Goal: Transaction & Acquisition: Purchase product/service

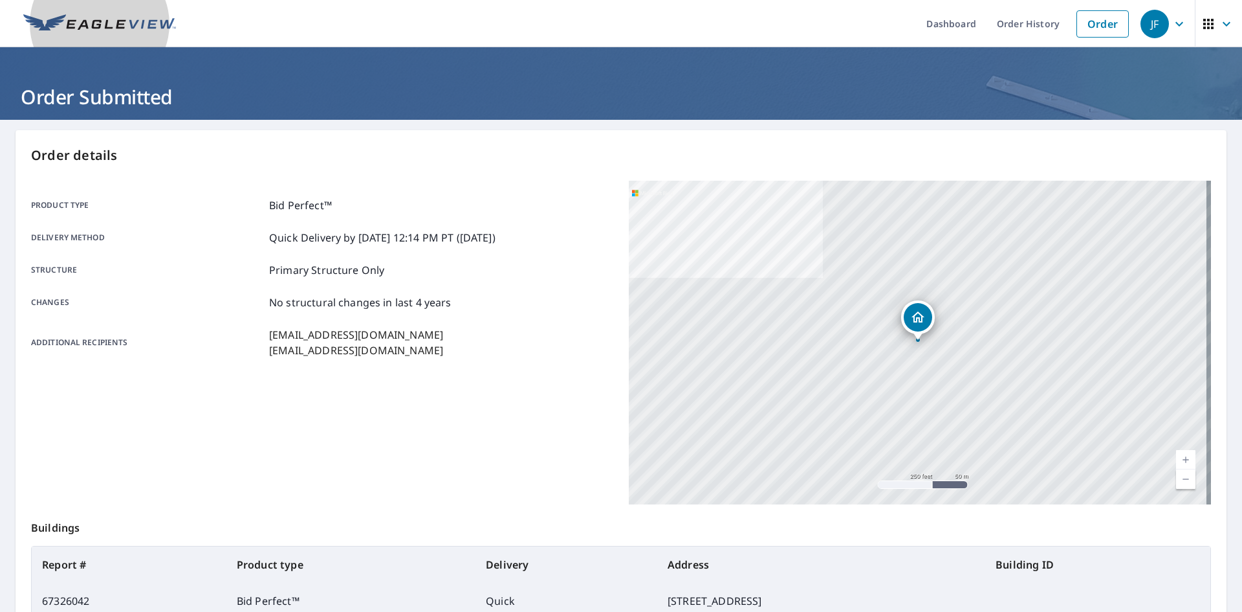
click at [139, 30] on img at bounding box center [99, 23] width 153 height 19
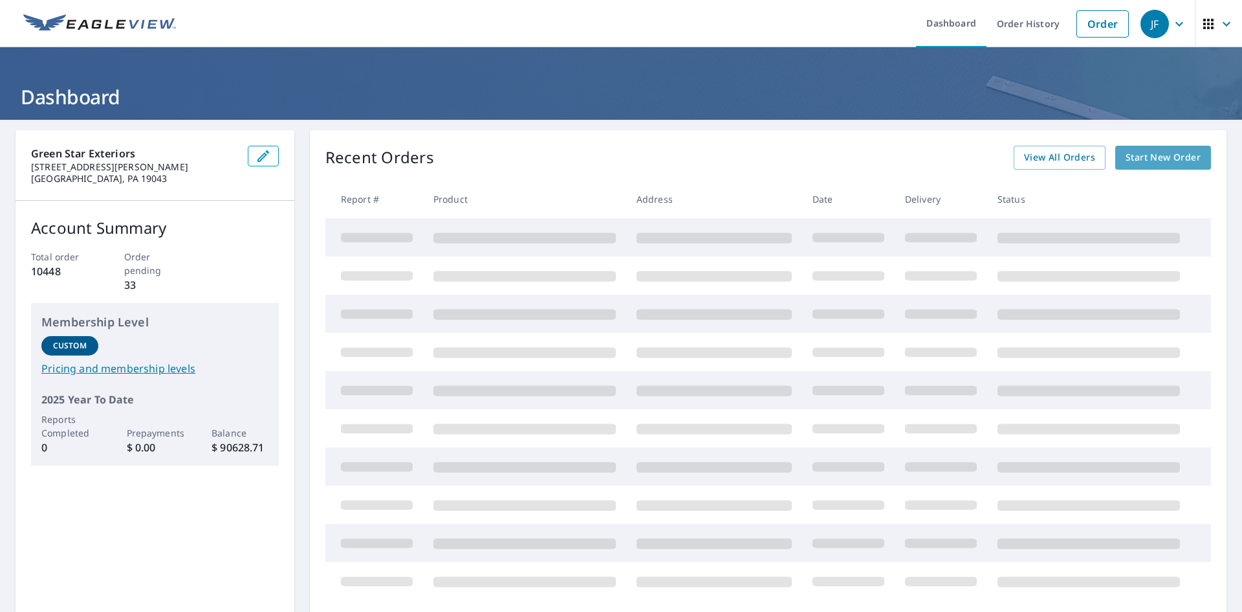
click at [1157, 164] on span "Start New Order" at bounding box center [1163, 157] width 75 height 16
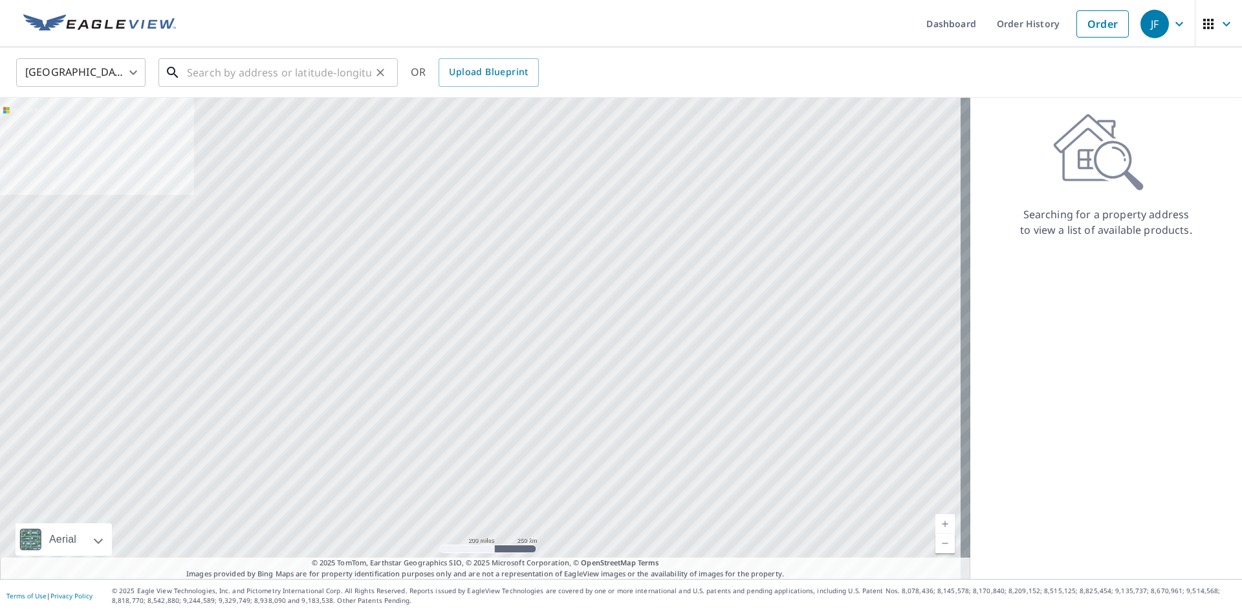
click at [256, 83] on input "text" at bounding box center [279, 72] width 184 height 36
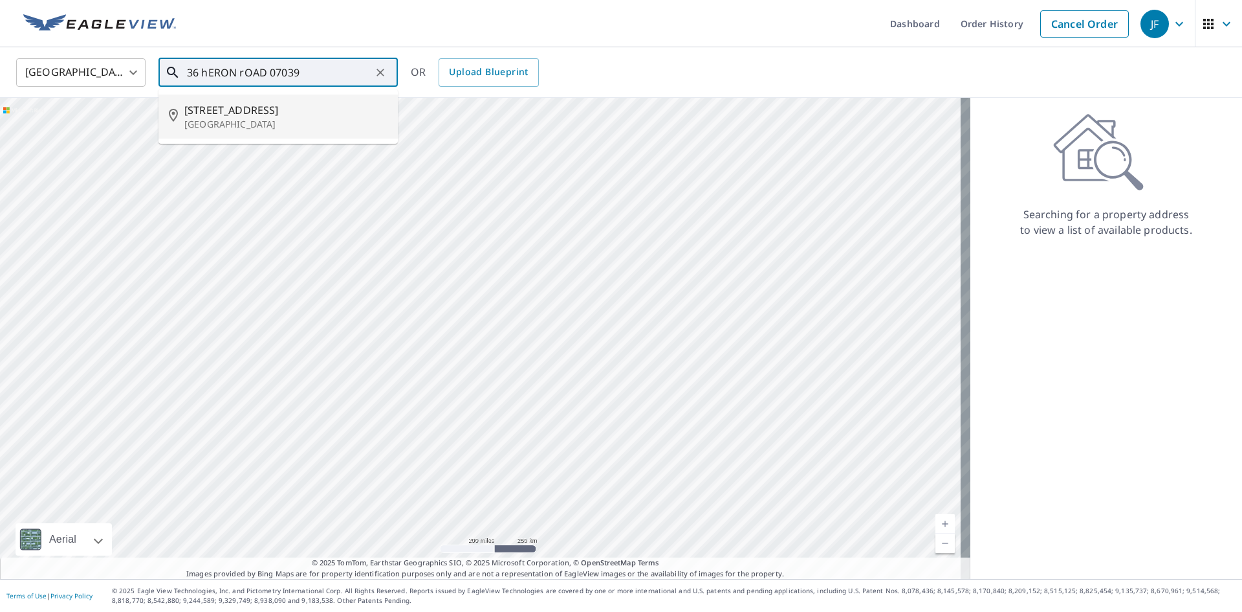
click at [241, 133] on li "[STREET_ADDRESS]" at bounding box center [278, 116] width 239 height 44
type input "[STREET_ADDRESS]"
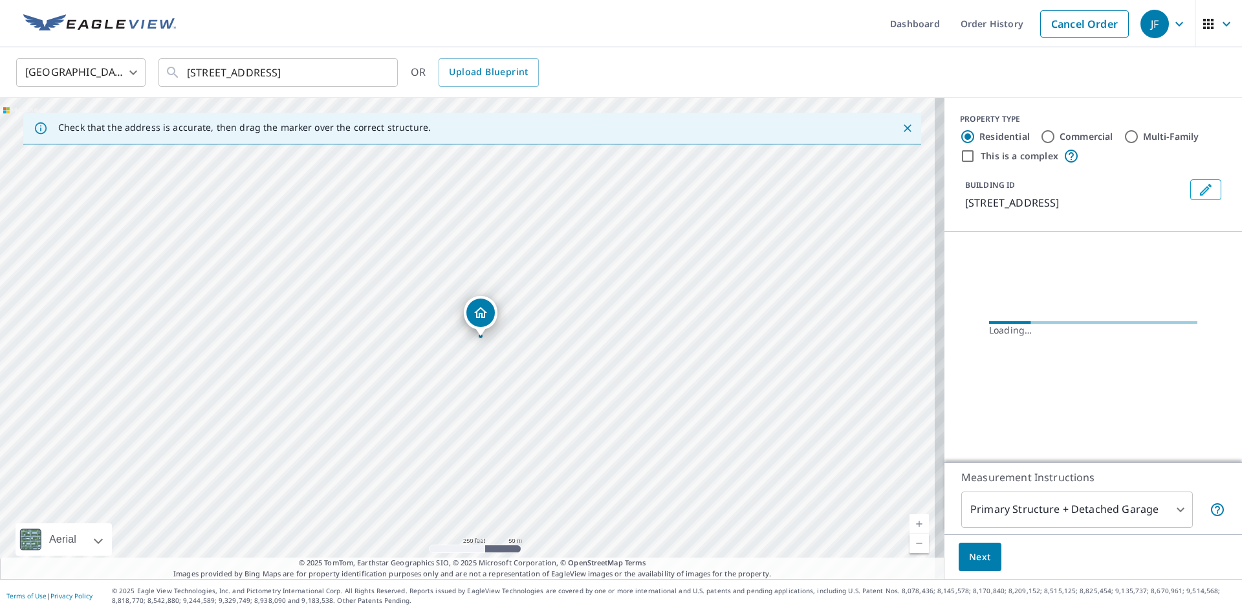
click at [910, 518] on link "Current Level 17, Zoom In" at bounding box center [919, 523] width 19 height 19
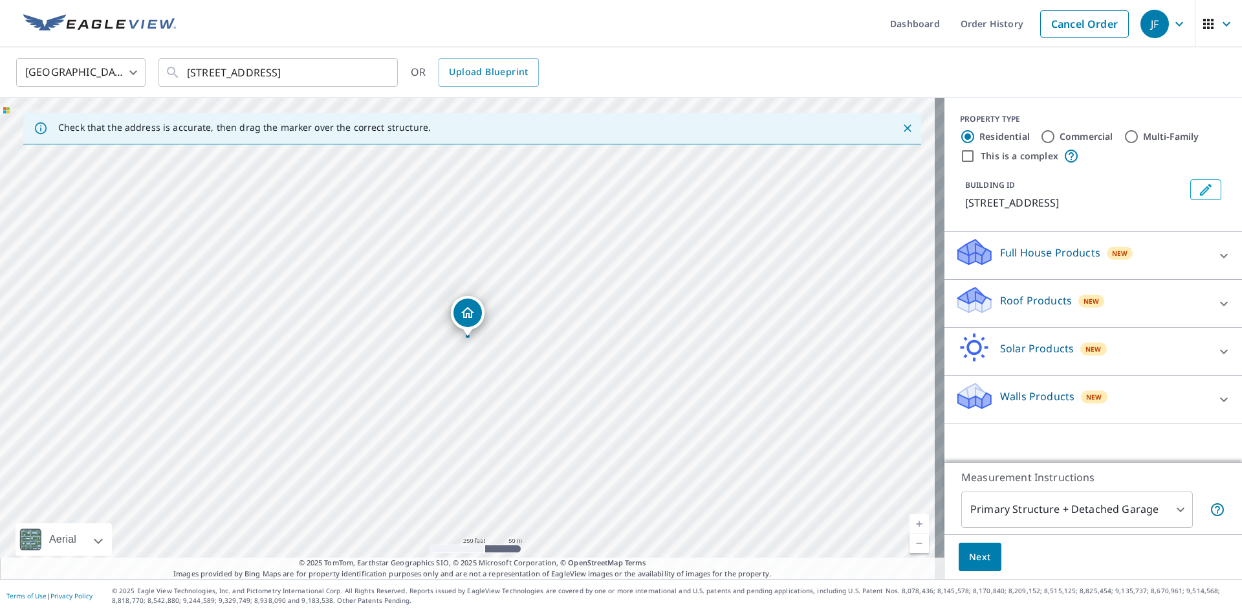
click at [910, 518] on link "Current Level 17, Zoom In" at bounding box center [919, 523] width 19 height 19
click at [910, 518] on link "Current Level 18, Zoom In" at bounding box center [919, 523] width 19 height 19
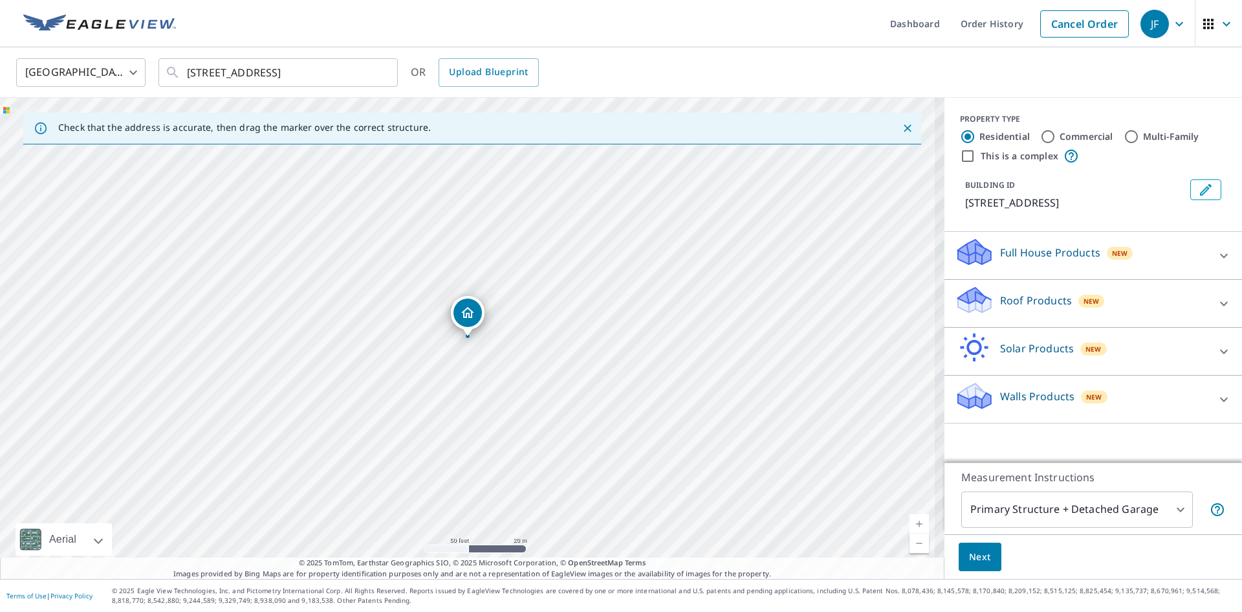
click at [910, 518] on link "Current Level 19, Zoom In" at bounding box center [919, 523] width 19 height 19
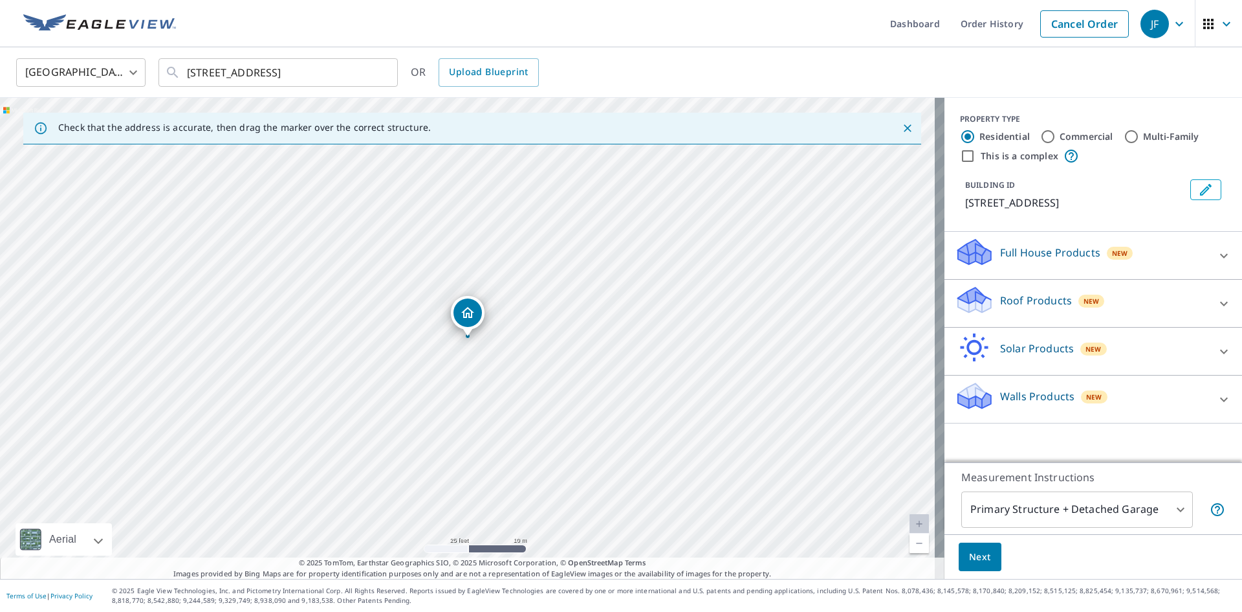
drag, startPoint x: 1008, startPoint y: 303, endPoint x: 708, endPoint y: 185, distance: 322.5
click at [1008, 302] on p "Roof Products" at bounding box center [1036, 300] width 72 height 16
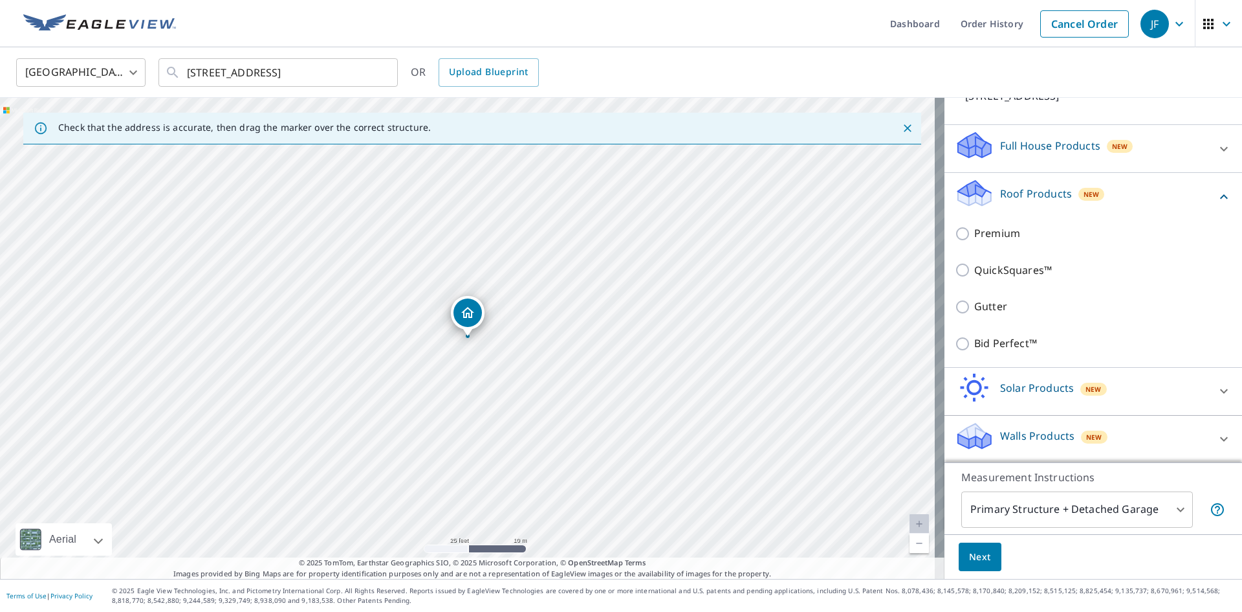
scroll to position [108, 0]
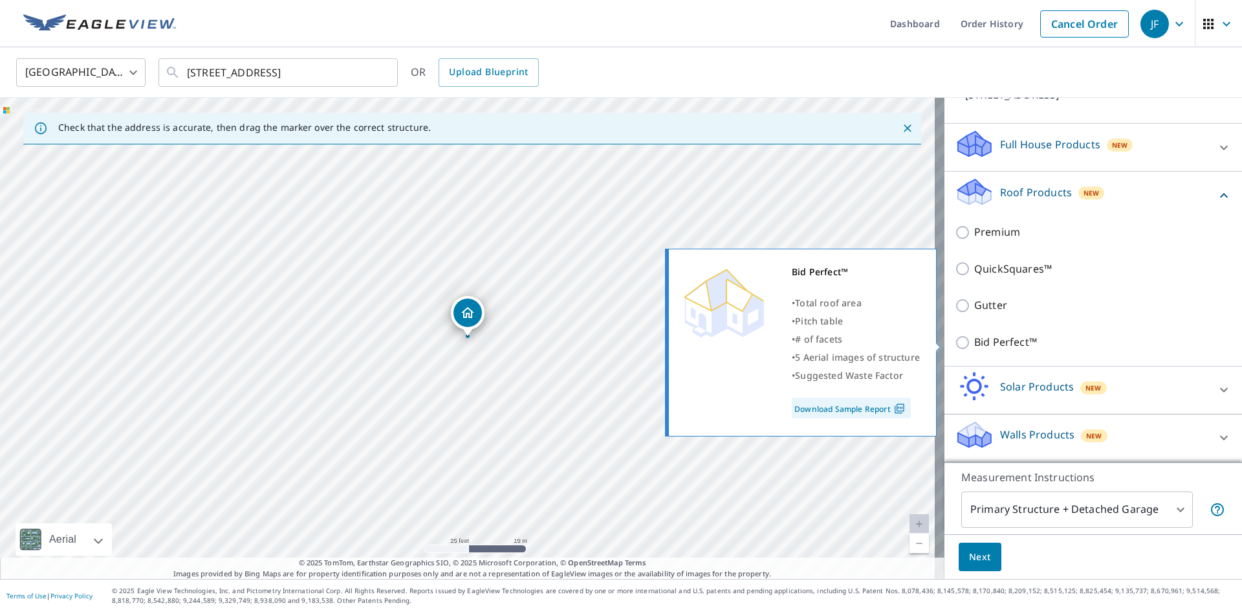
click at [984, 344] on p "Bid Perfect™" at bounding box center [1006, 342] width 63 height 16
click at [975, 344] on input "Bid Perfect™" at bounding box center [964, 343] width 19 height 16
checkbox input "true"
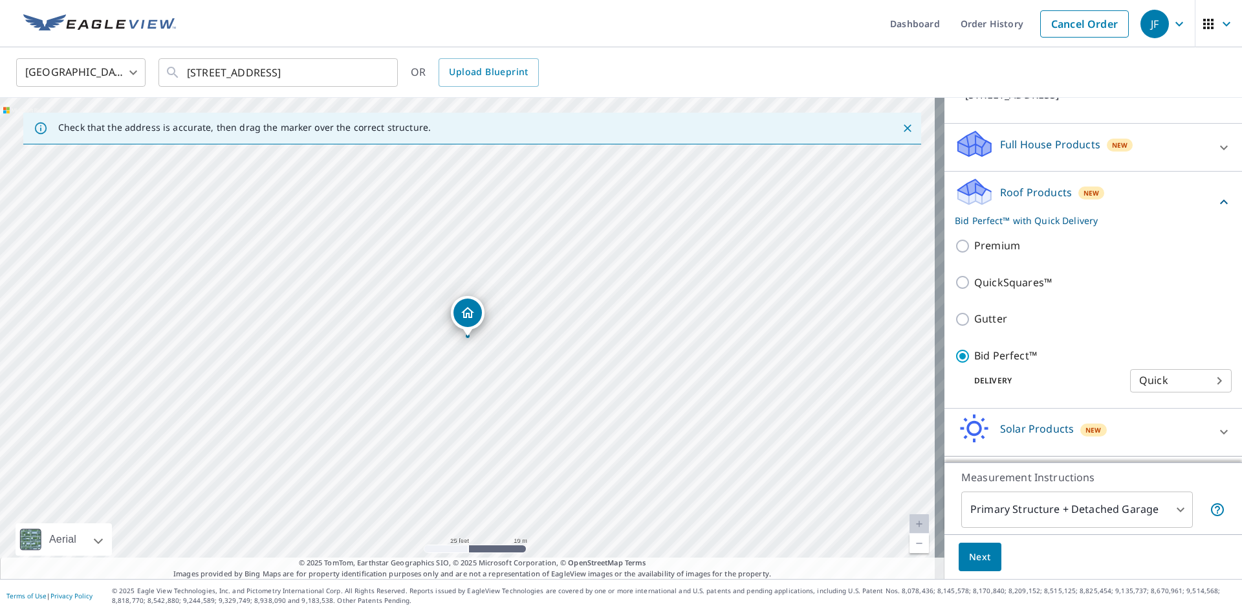
click at [1033, 500] on body "JF JF Dashboard Order History Cancel Order JF [GEOGRAPHIC_DATA] [GEOGRAPHIC_DAT…" at bounding box center [621, 306] width 1242 height 612
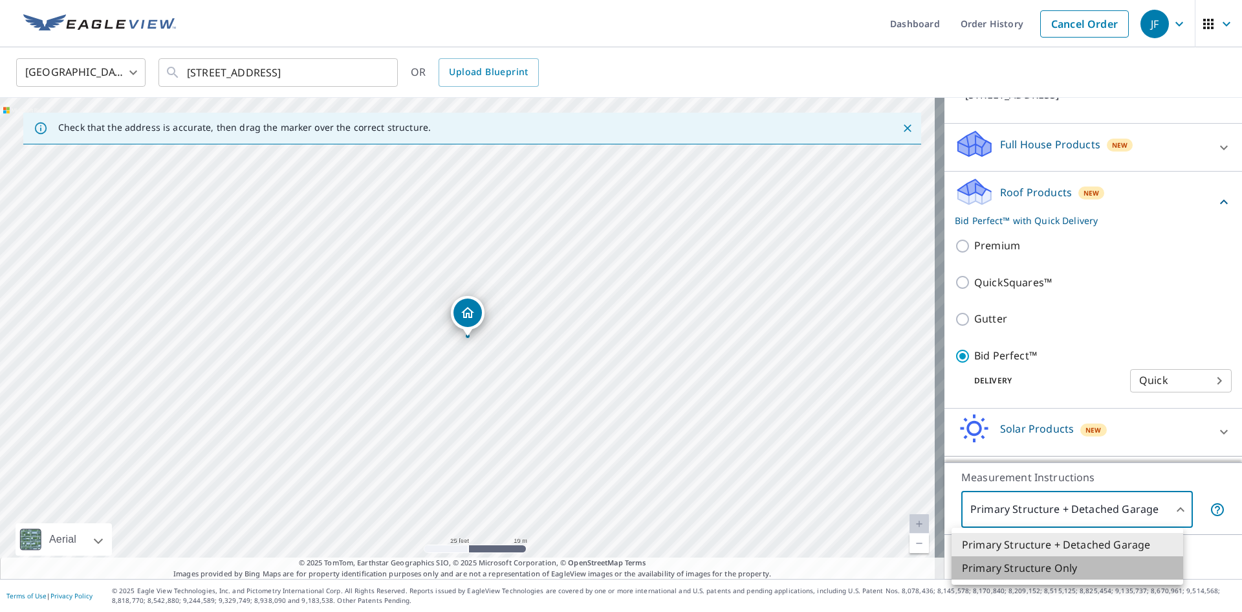
click at [1001, 571] on li "Primary Structure Only" at bounding box center [1068, 567] width 232 height 23
type input "2"
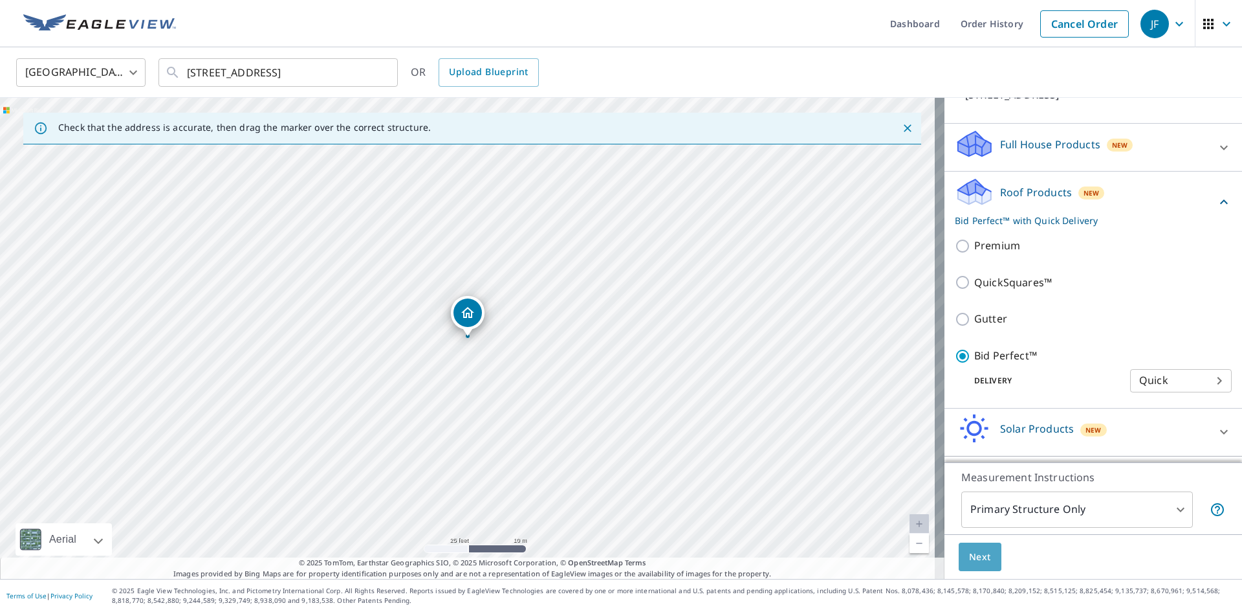
click at [973, 556] on span "Next" at bounding box center [980, 557] width 22 height 16
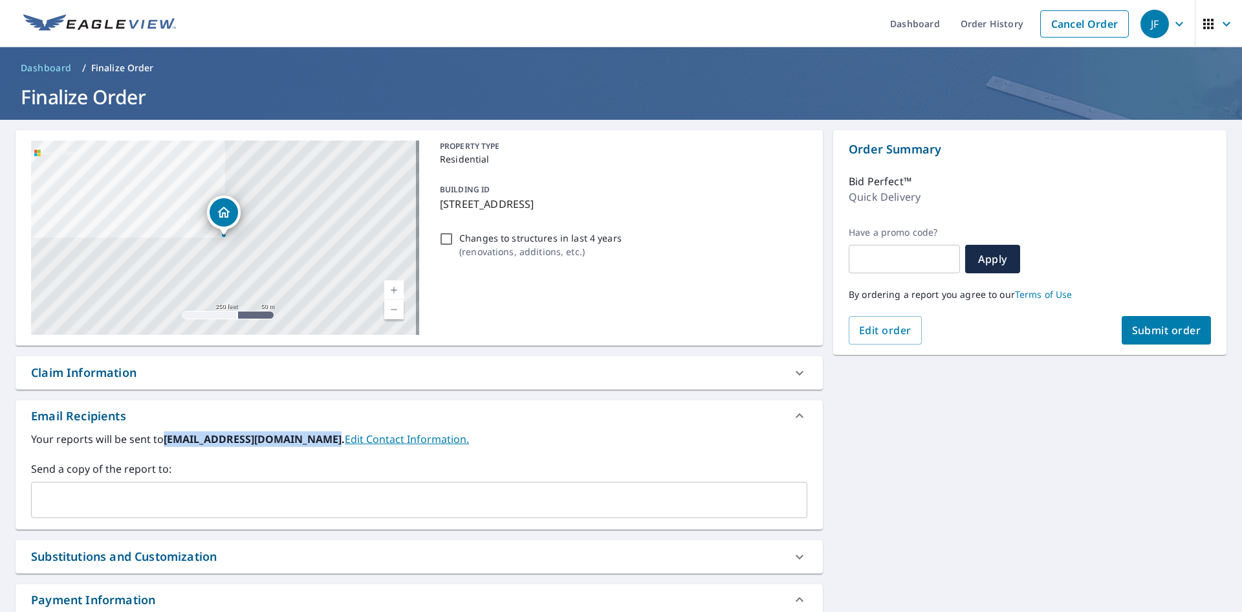
drag, startPoint x: 166, startPoint y: 435, endPoint x: 320, endPoint y: 445, distance: 155.0
click at [320, 445] on b "[EMAIL_ADDRESS][DOMAIN_NAME]." at bounding box center [254, 439] width 181 height 14
copy b "[EMAIL_ADDRESS][DOMAIN_NAME]"
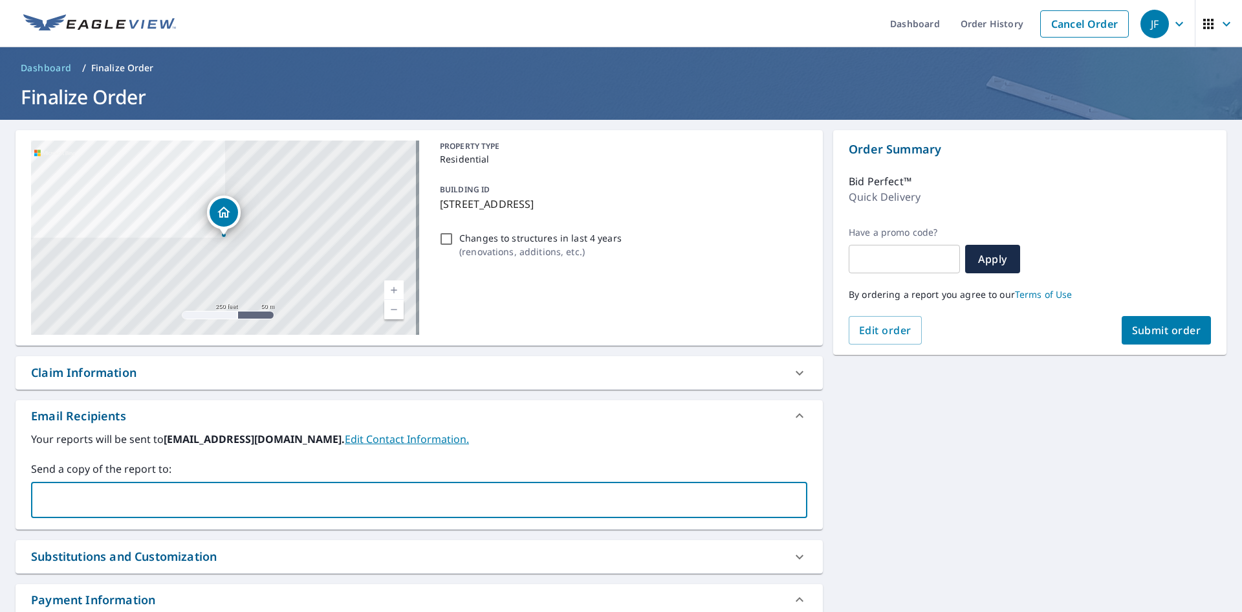
click at [313, 511] on input "text" at bounding box center [409, 499] width 745 height 25
paste input "[EMAIL_ADDRESS][DOMAIN_NAME]"
type input "[EMAIL_ADDRESS][DOMAIN_NAME]"
drag, startPoint x: 220, startPoint y: 463, endPoint x: 409, endPoint y: 386, distance: 204.0
click at [219, 463] on label "Send a copy of the report to:" at bounding box center [419, 469] width 777 height 16
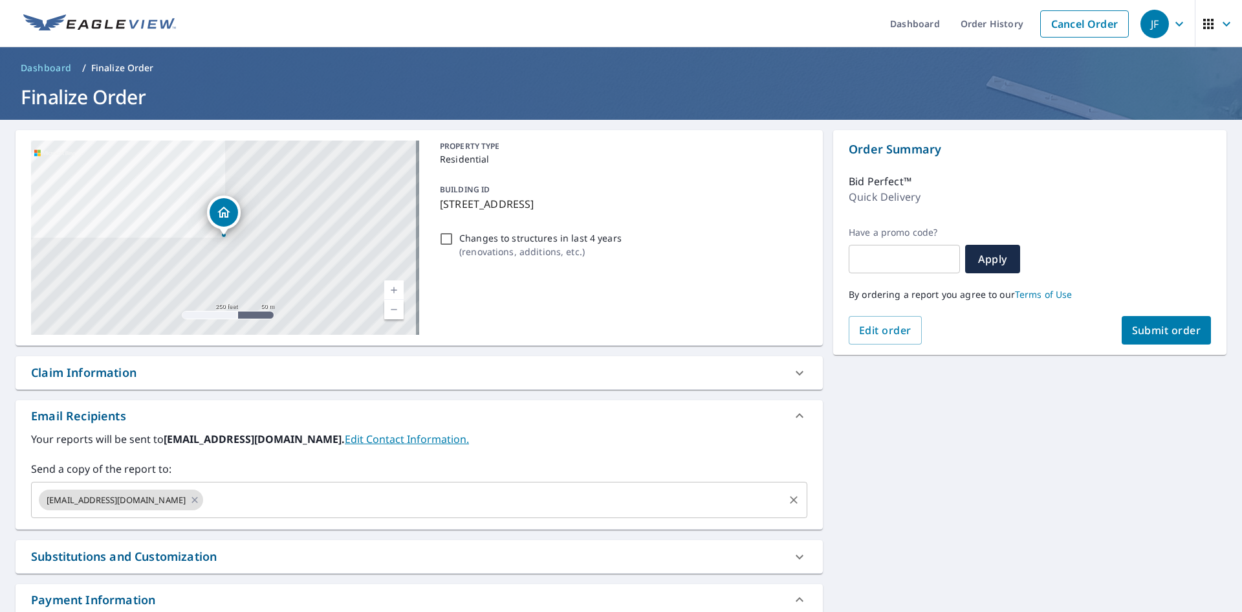
click at [230, 513] on div "[EMAIL_ADDRESS][DOMAIN_NAME] ​" at bounding box center [419, 499] width 777 height 36
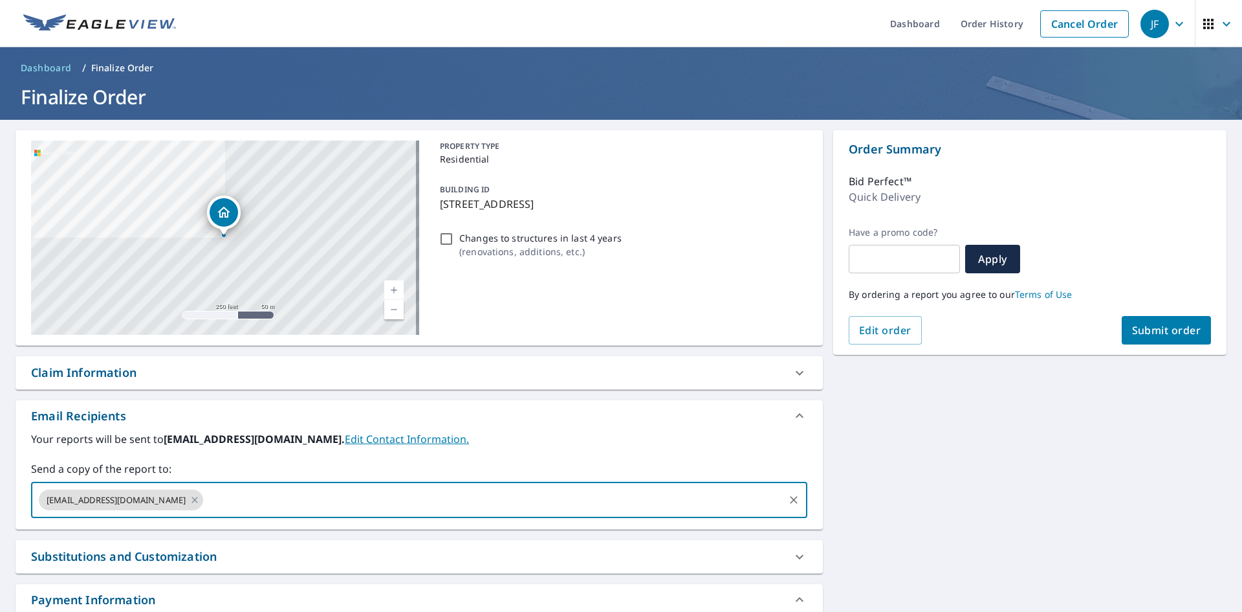
paste input "[EMAIL_ADDRESS][DOMAIN_NAME]"
click at [216, 505] on input "[EMAIL_ADDRESS][DOMAIN_NAME]" at bounding box center [493, 499] width 577 height 25
type input "[EMAIL_ADDRESS][DOMAIN_NAME]"
click at [213, 479] on div "Send a copy of the report to: [EMAIL_ADDRESS][DOMAIN_NAME] ​" at bounding box center [419, 489] width 777 height 57
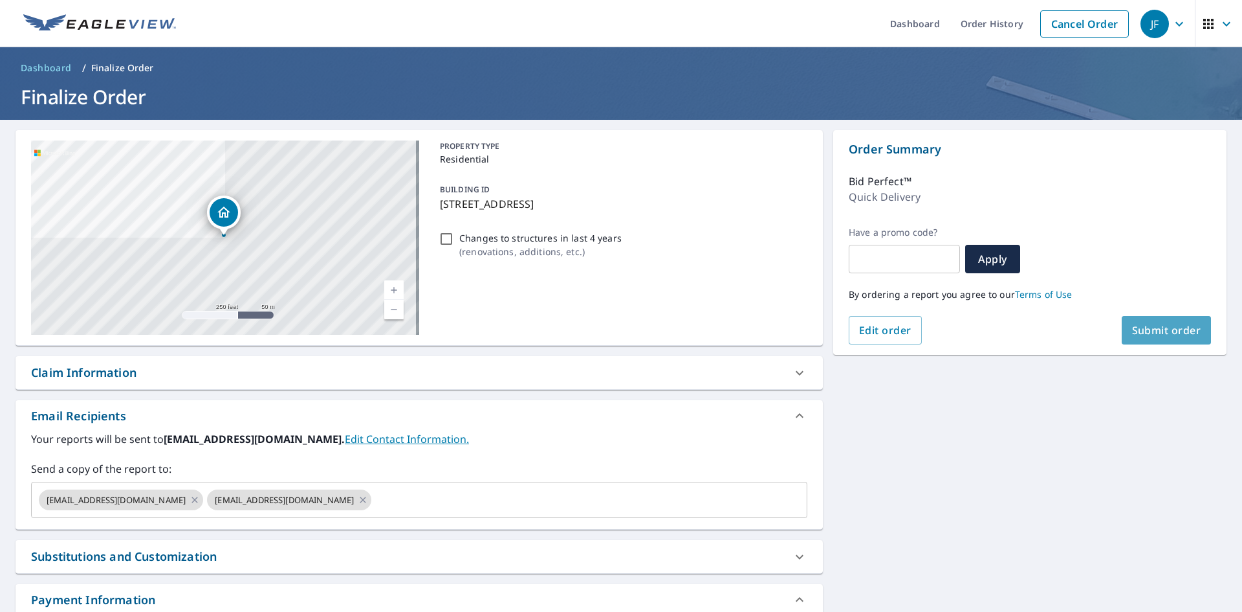
click at [1190, 322] on button "Submit order" at bounding box center [1167, 330] width 90 height 28
